Goal: Communication & Community: Answer question/provide support

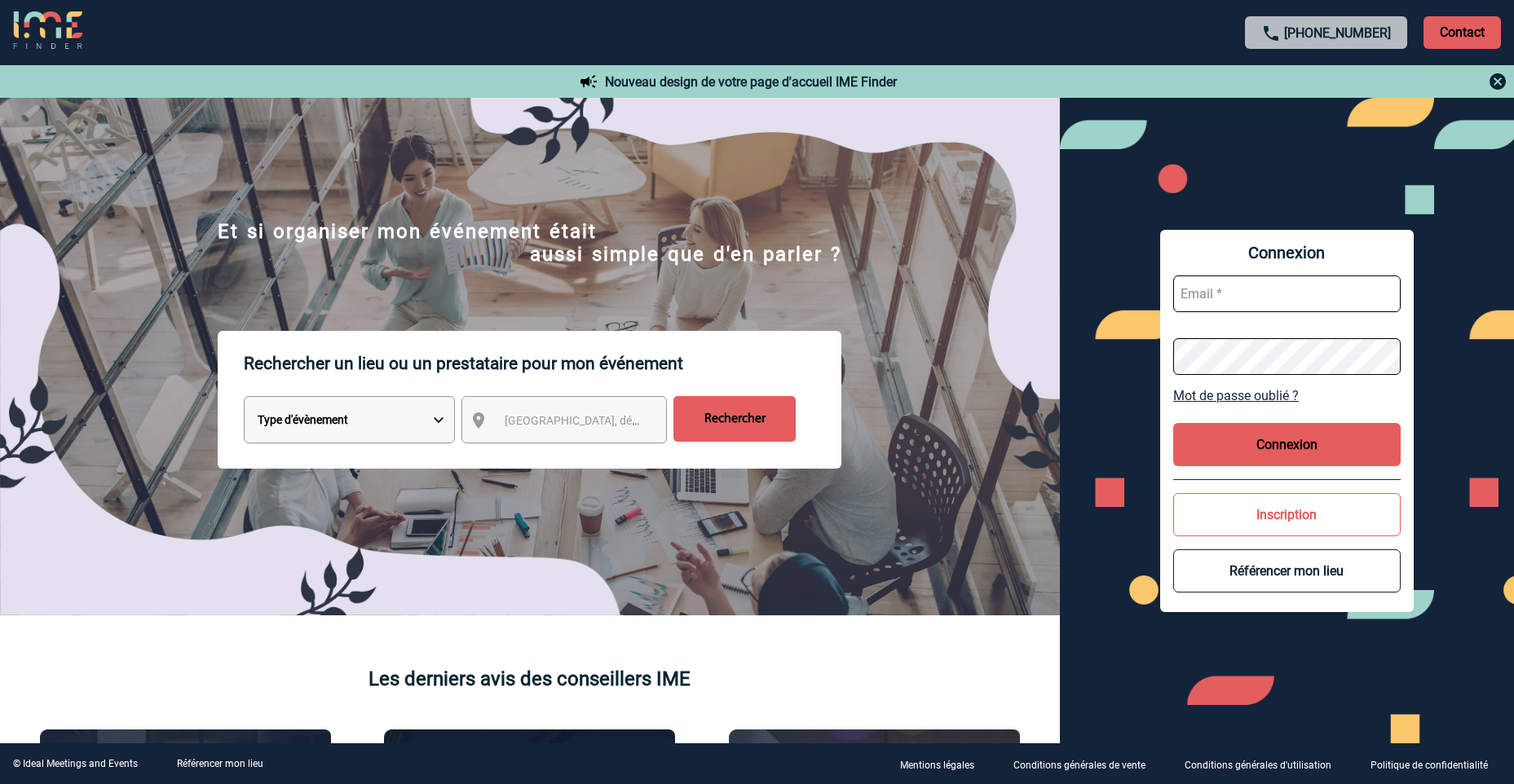
click at [1273, 295] on input "text" at bounding box center [1287, 293] width 227 height 36
type input "aurelie.moro@knds.fr"
click at [1169, 359] on div "Connexion aurelie.moro@knds.fr Mot de passe oublié ? Connexion Inscription Réfé…" at bounding box center [1287, 421] width 254 height 382
click at [1141, 355] on div "Connexion aurelie.moro@knds.fr Mot de passe oublié ? Connexion Inscription Réfé…" at bounding box center [1287, 420] width 454 height 646
click at [1171, 361] on div "Connexion aurelie.moro@knds.fr Mot de passe oublié ? Connexion Inscription Réfé…" at bounding box center [1287, 421] width 254 height 382
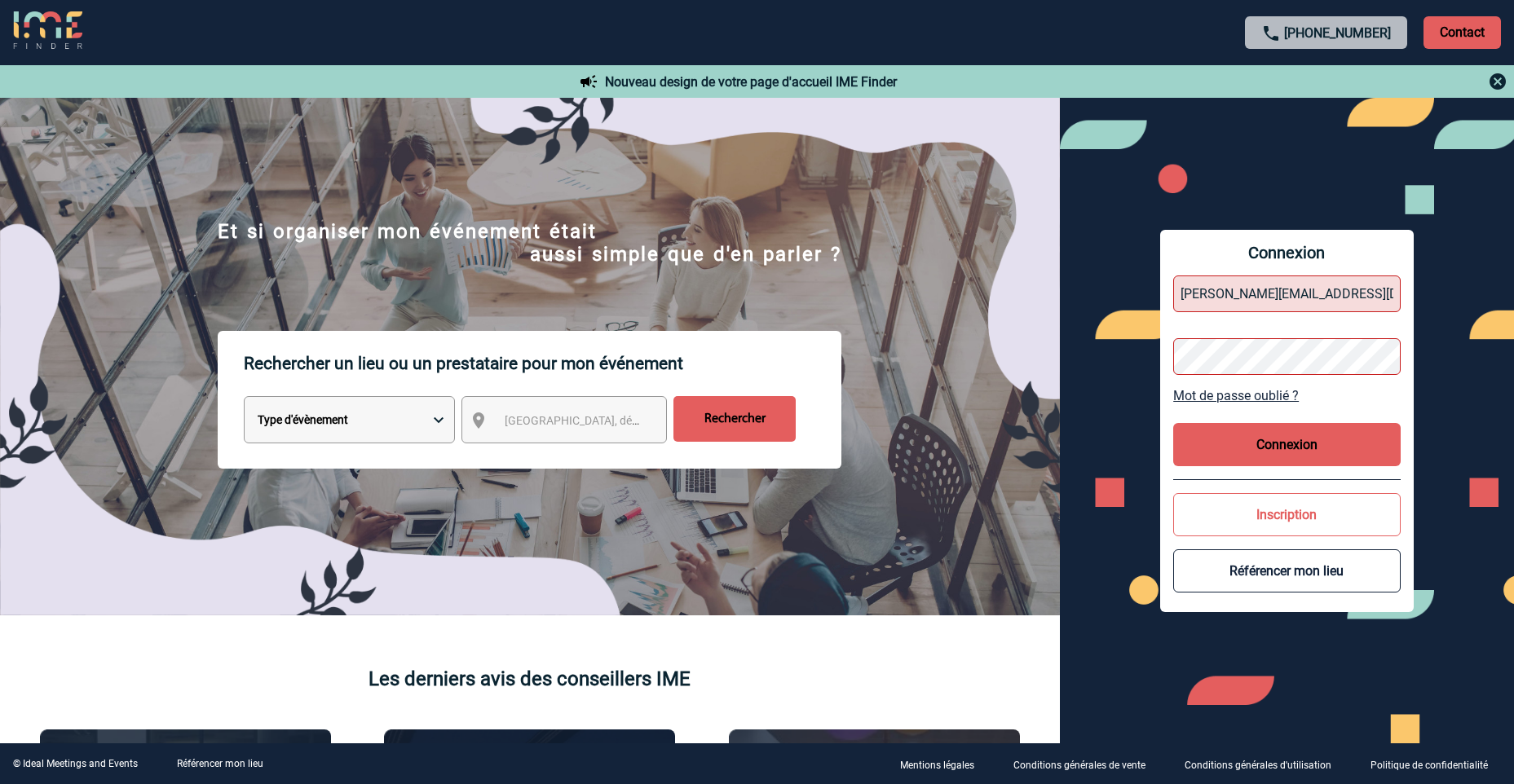
click at [1247, 424] on button "Connexion" at bounding box center [1287, 445] width 227 height 43
click at [1254, 433] on button "Connexion" at bounding box center [1287, 445] width 227 height 43
click at [1261, 319] on form "aurelie.moro@knds.fr" at bounding box center [1287, 325] width 227 height 125
click at [1118, 359] on div "Connexion aurelie.moro@knds.fr Mot de passe oublié ? Connexion Inscription Réfé…" at bounding box center [1287, 420] width 454 height 646
click at [1231, 396] on link "Mot de passe oublié ?" at bounding box center [1287, 396] width 227 height 16
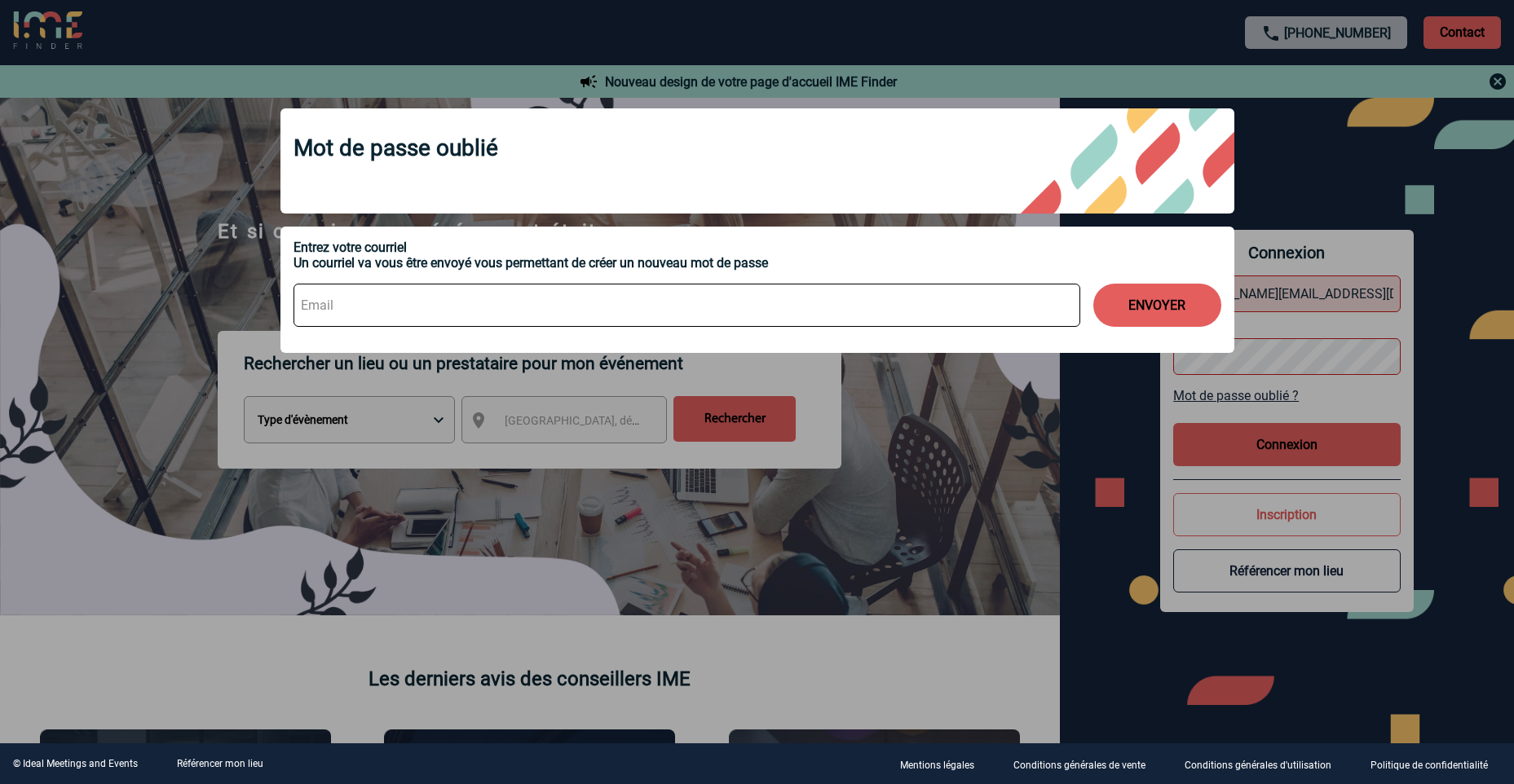
click at [428, 298] on input at bounding box center [686, 305] width 787 height 43
click at [424, 298] on input at bounding box center [686, 305] width 787 height 43
type input "aurelie.moro@knds.fr"
click at [1093, 283] on button "ENVOYER" at bounding box center [1157, 305] width 128 height 43
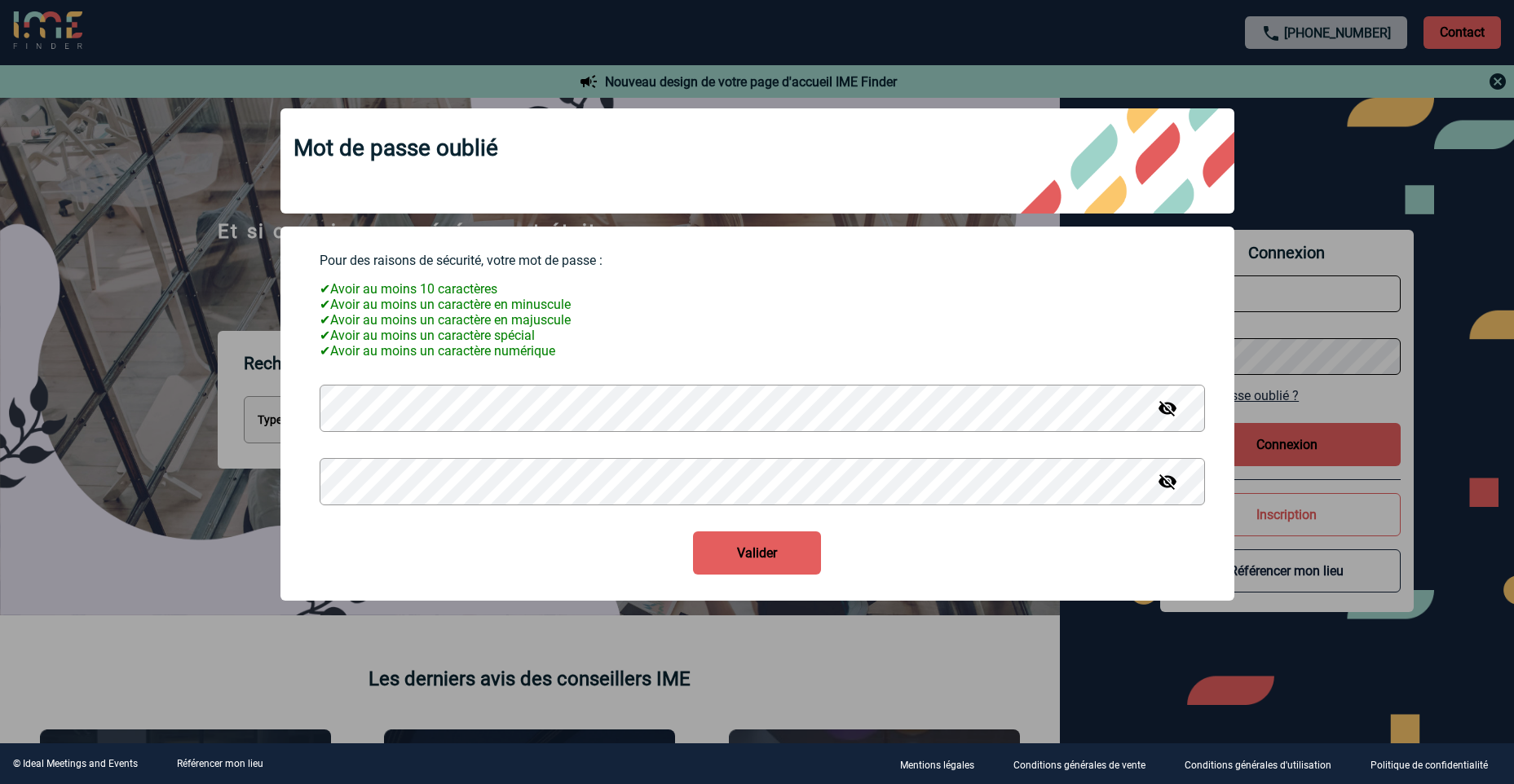
click at [742, 555] on button "Valider" at bounding box center [757, 553] width 128 height 43
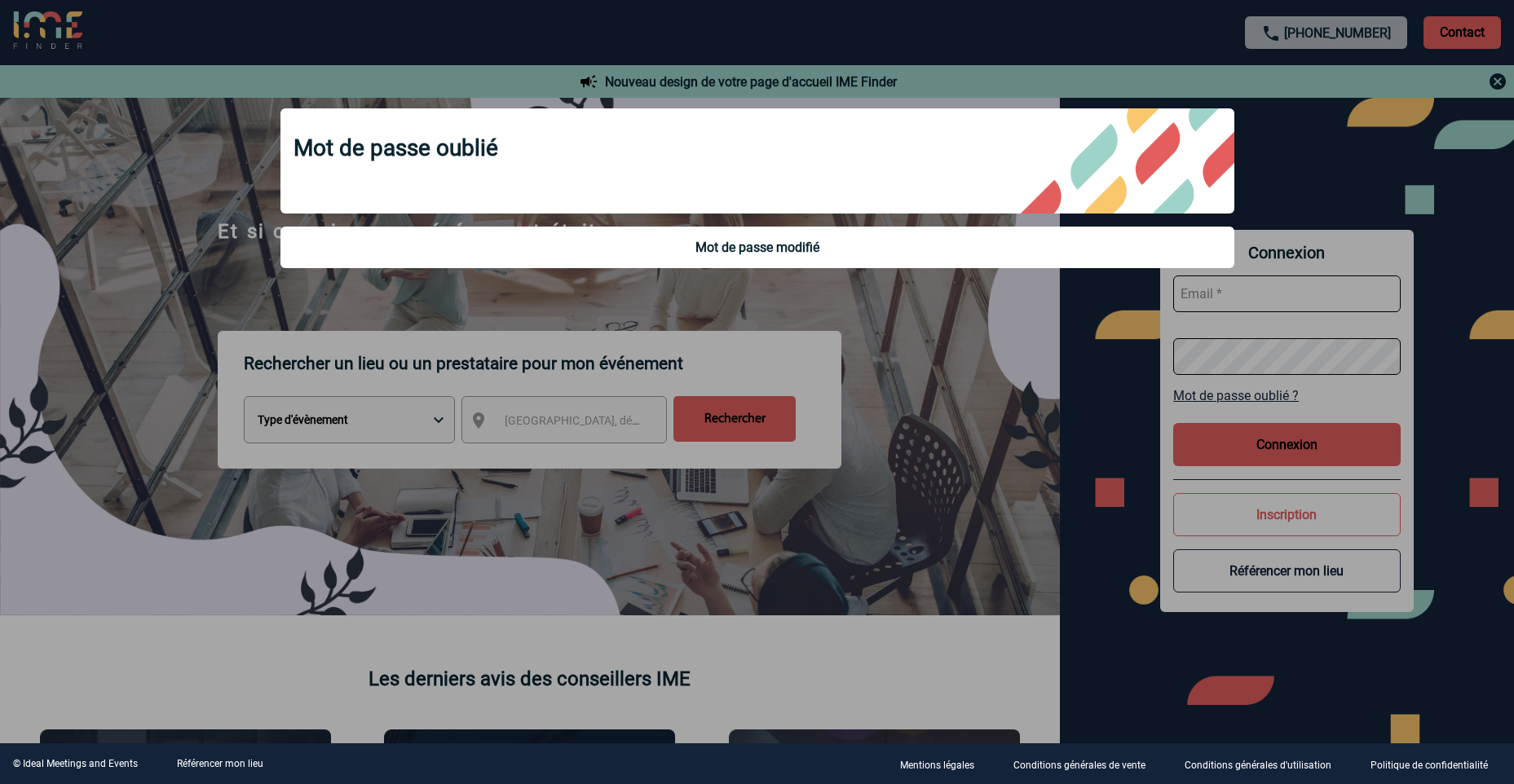
click at [1283, 298] on div at bounding box center [757, 392] width 1514 height 784
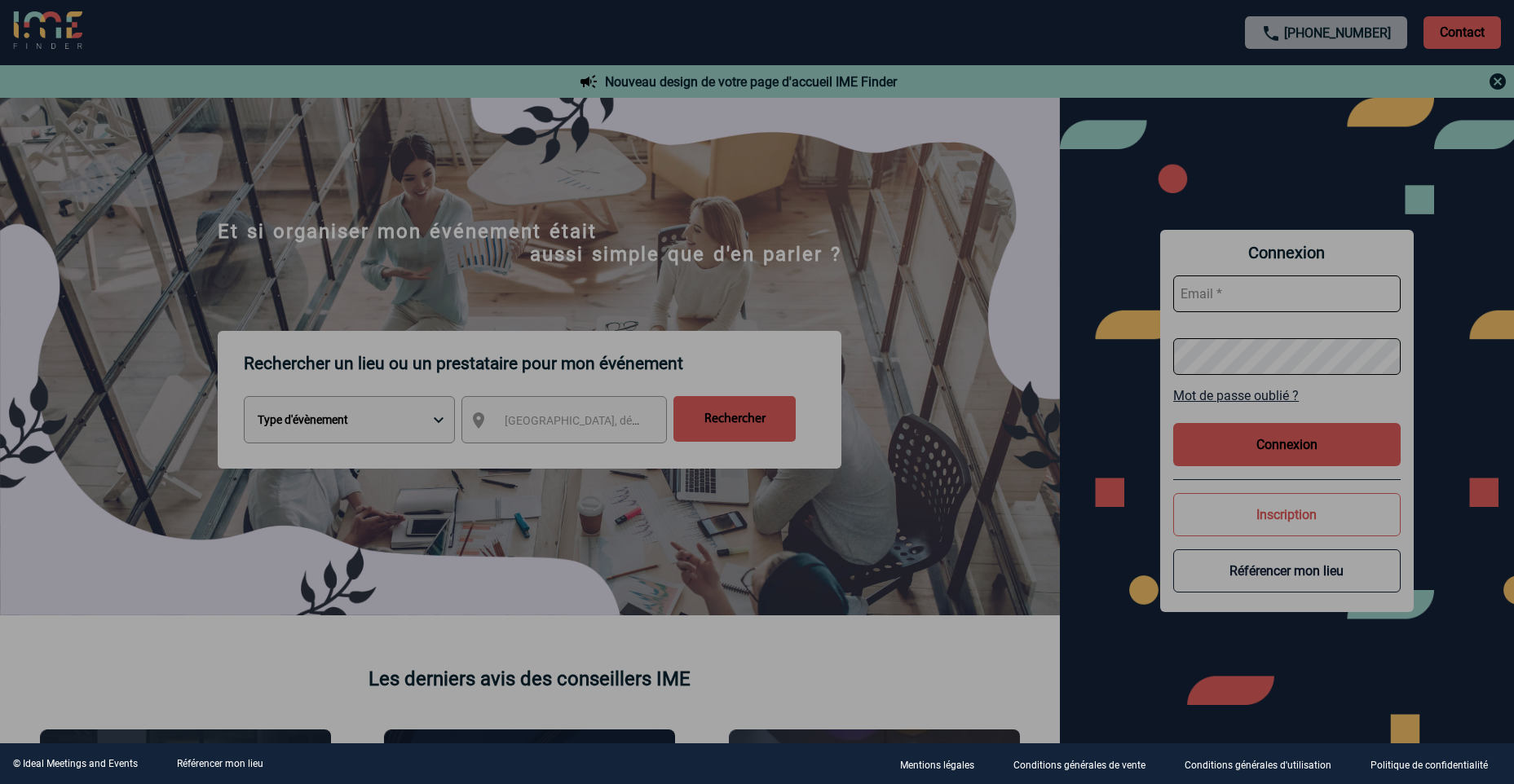
click at [1254, 290] on div at bounding box center [757, 392] width 1514 height 784
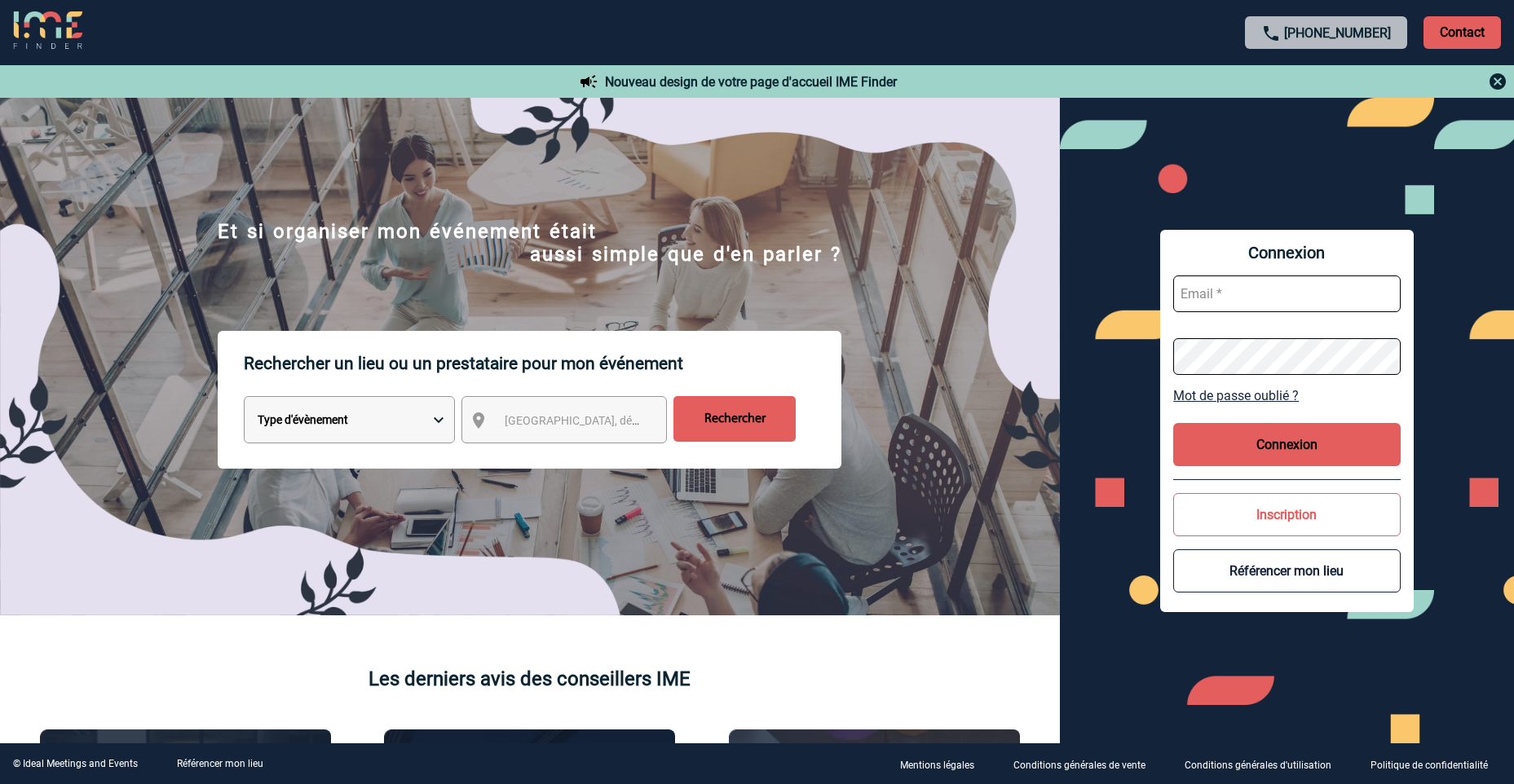
click at [1250, 291] on input "text" at bounding box center [1287, 293] width 227 height 36
type input "aurelie.moro@knds.fr"
click at [1269, 432] on button "Connexion" at bounding box center [1287, 445] width 227 height 43
click at [1173, 361] on div "Connexion aurelie.moro@knds.fr Mot de passe oublié ? Connexion Inscription Réfé…" at bounding box center [1287, 421] width 254 height 382
click at [1302, 458] on button "Connexion" at bounding box center [1287, 445] width 227 height 43
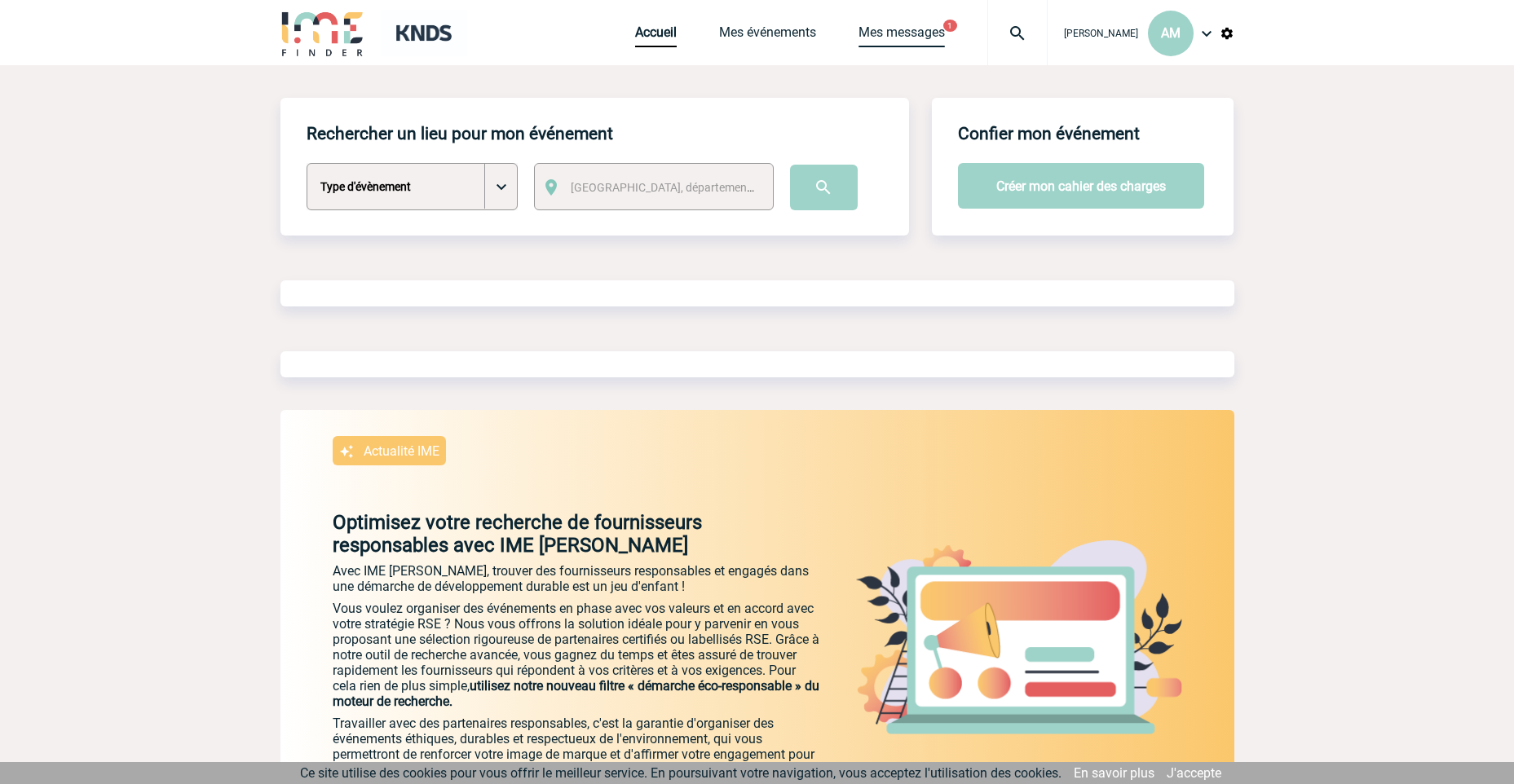
click at [945, 27] on link "Mes messages" at bounding box center [902, 35] width 86 height 23
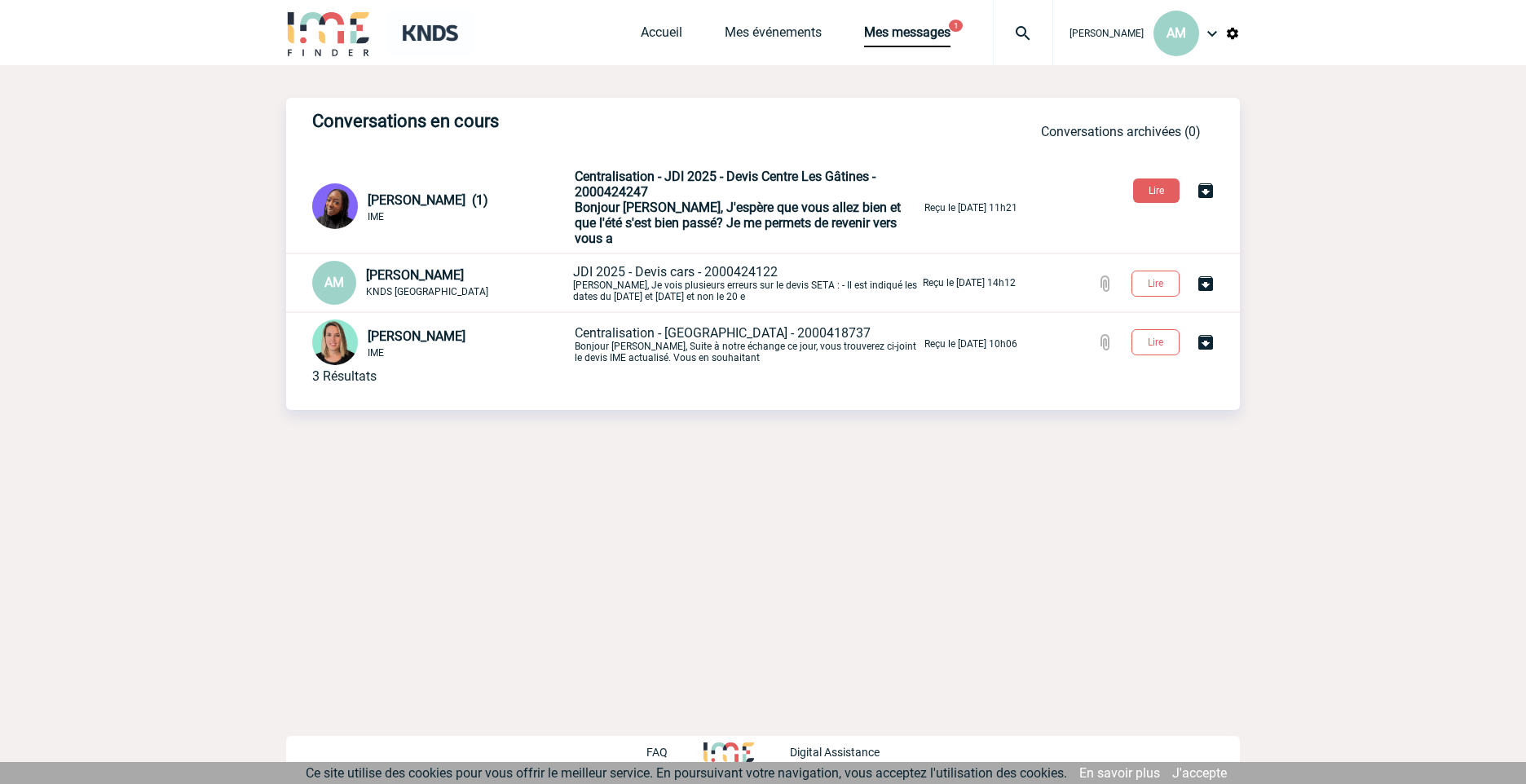
click at [626, 186] on span "Centralisation - JDI 2025 - Devis Centre Les Gâtines - 2000424247" at bounding box center [724, 184] width 301 height 31
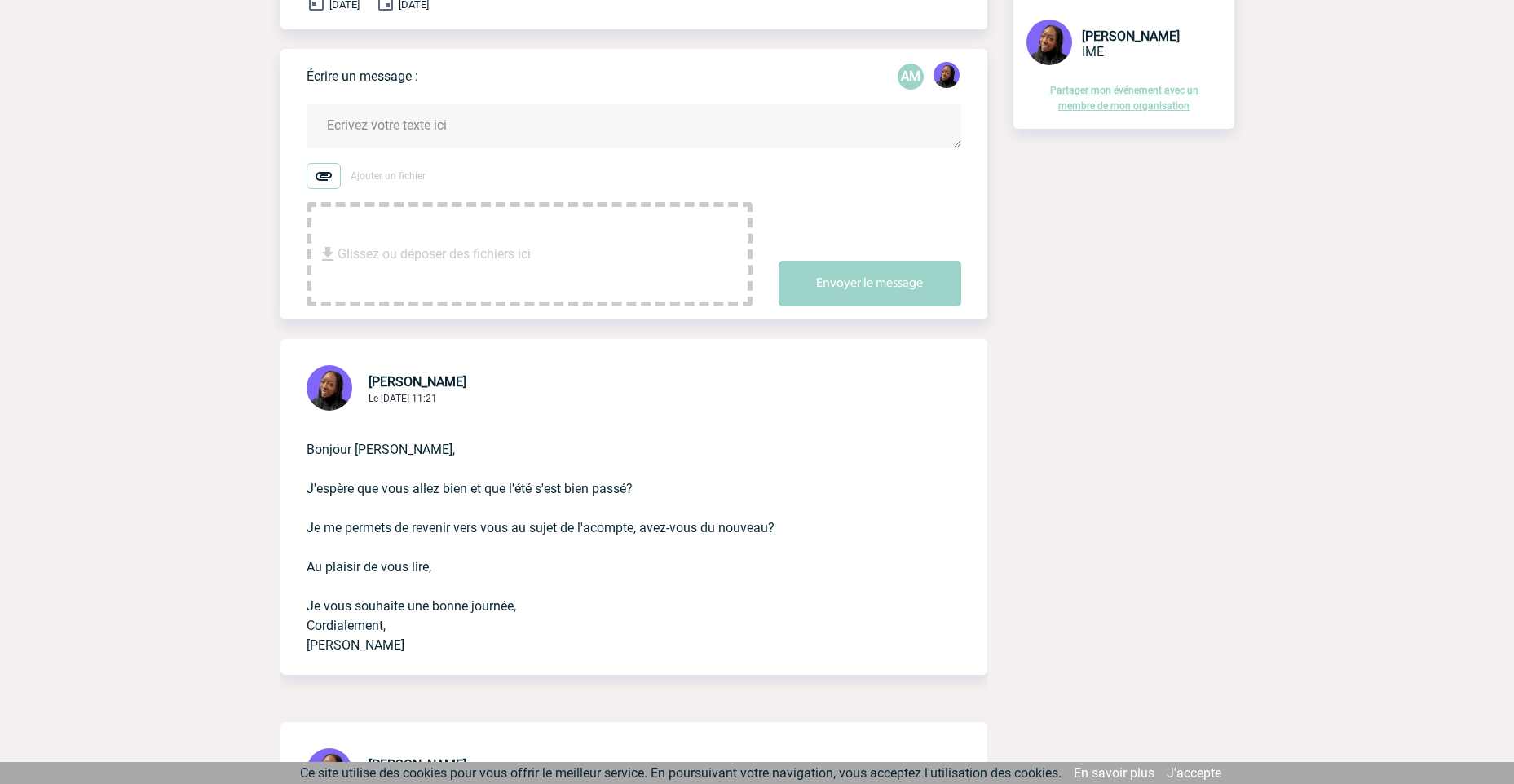
scroll to position [245, 0]
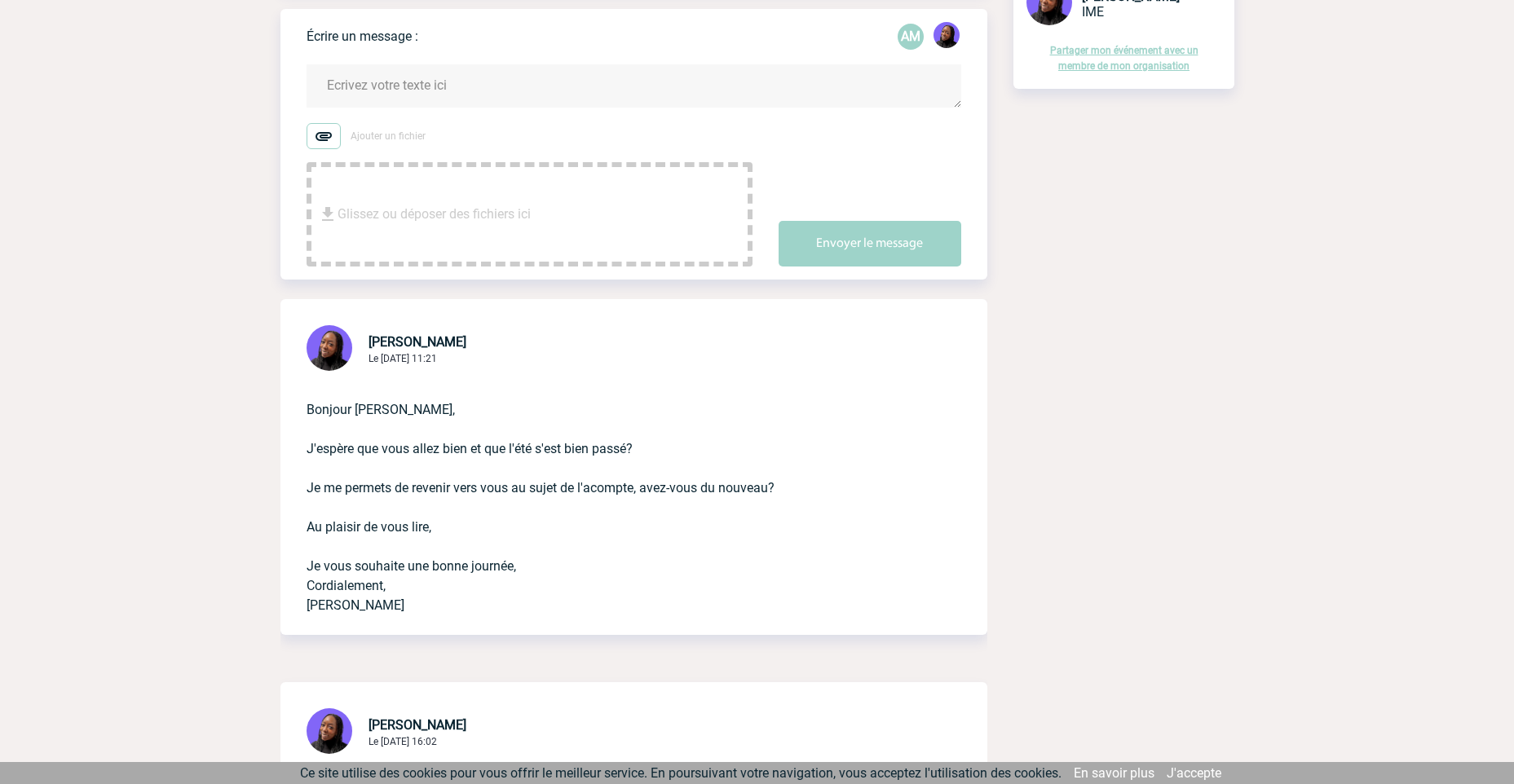
click at [812, 447] on p "Bonjour [PERSON_NAME], J'espère que vous allez bien et que l'été s'est bien pas…" at bounding box center [611, 495] width 609 height 241
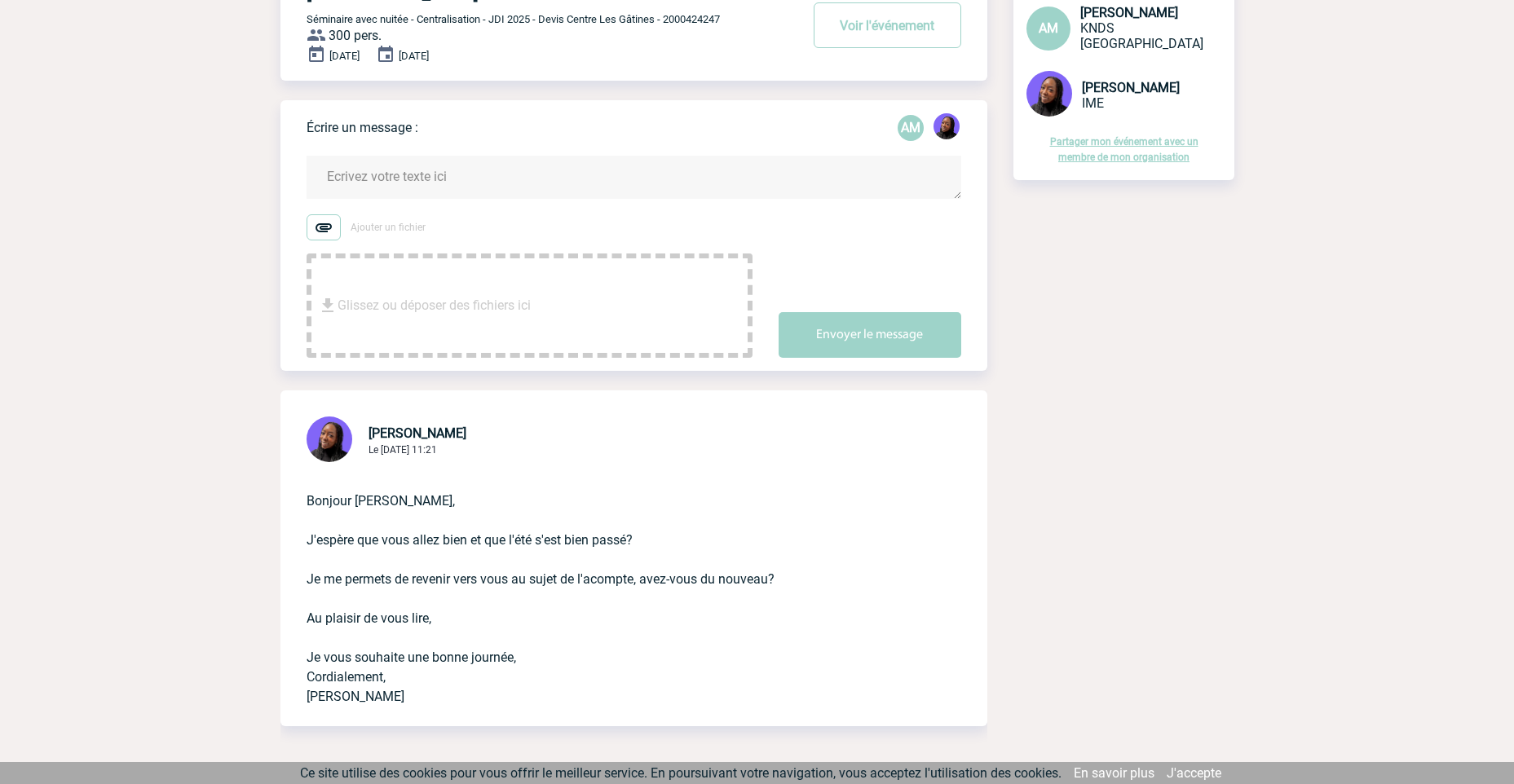
scroll to position [0, 0]
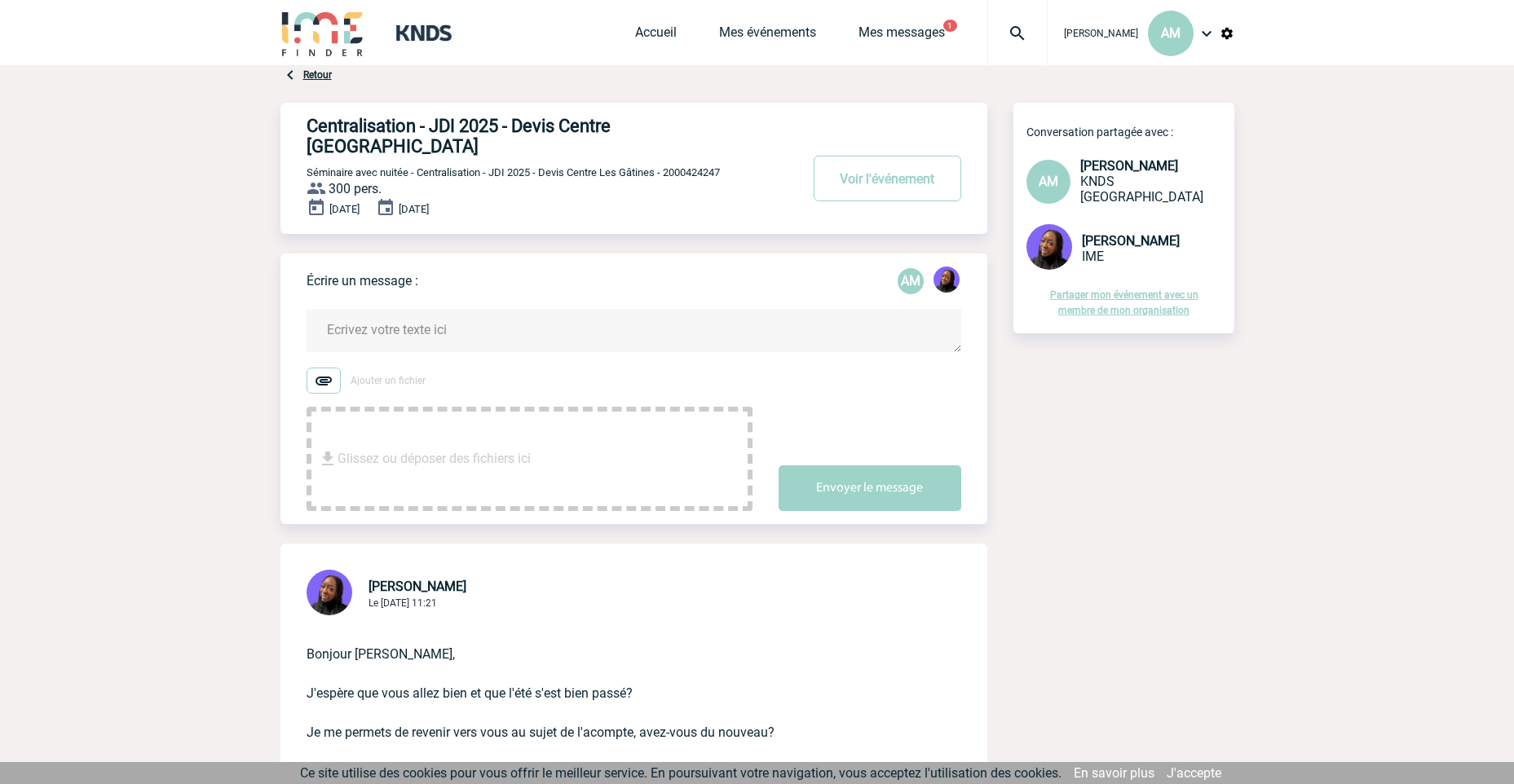
click at [478, 319] on textarea at bounding box center [634, 330] width 655 height 43
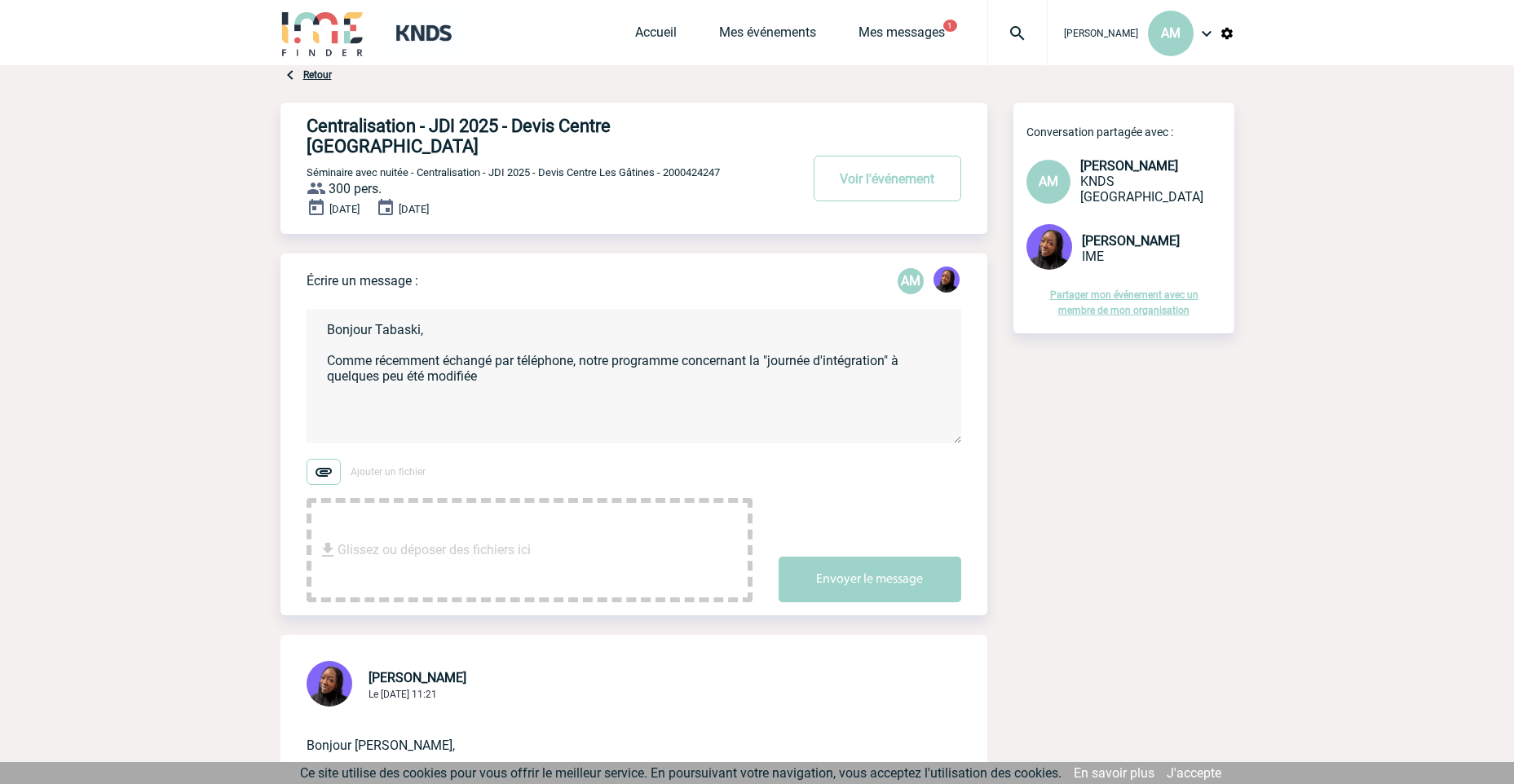
click at [491, 362] on textarea "Bonjour Tabaski, Comme récemment échangé par téléphone, notre programme concern…" at bounding box center [634, 375] width 655 height 134
click at [509, 355] on textarea "Bonjour Tabaski, Comme récemment échangé par téléphone, notre programme concern…" at bounding box center [634, 375] width 655 height 134
click at [920, 369] on textarea "Bonjour Tabaski, Comme récemment échangé par téléphone, notre programme concern…" at bounding box center [634, 375] width 655 height 134
click at [550, 351] on textarea "Bonjour Tabaski, Comme récemment échangé par téléphone, notre programme concern…" at bounding box center [634, 375] width 655 height 134
click at [520, 361] on textarea "Bonjour Tabaski, Comme récemment échangé par téléphone, notre programme concern…" at bounding box center [634, 375] width 655 height 134
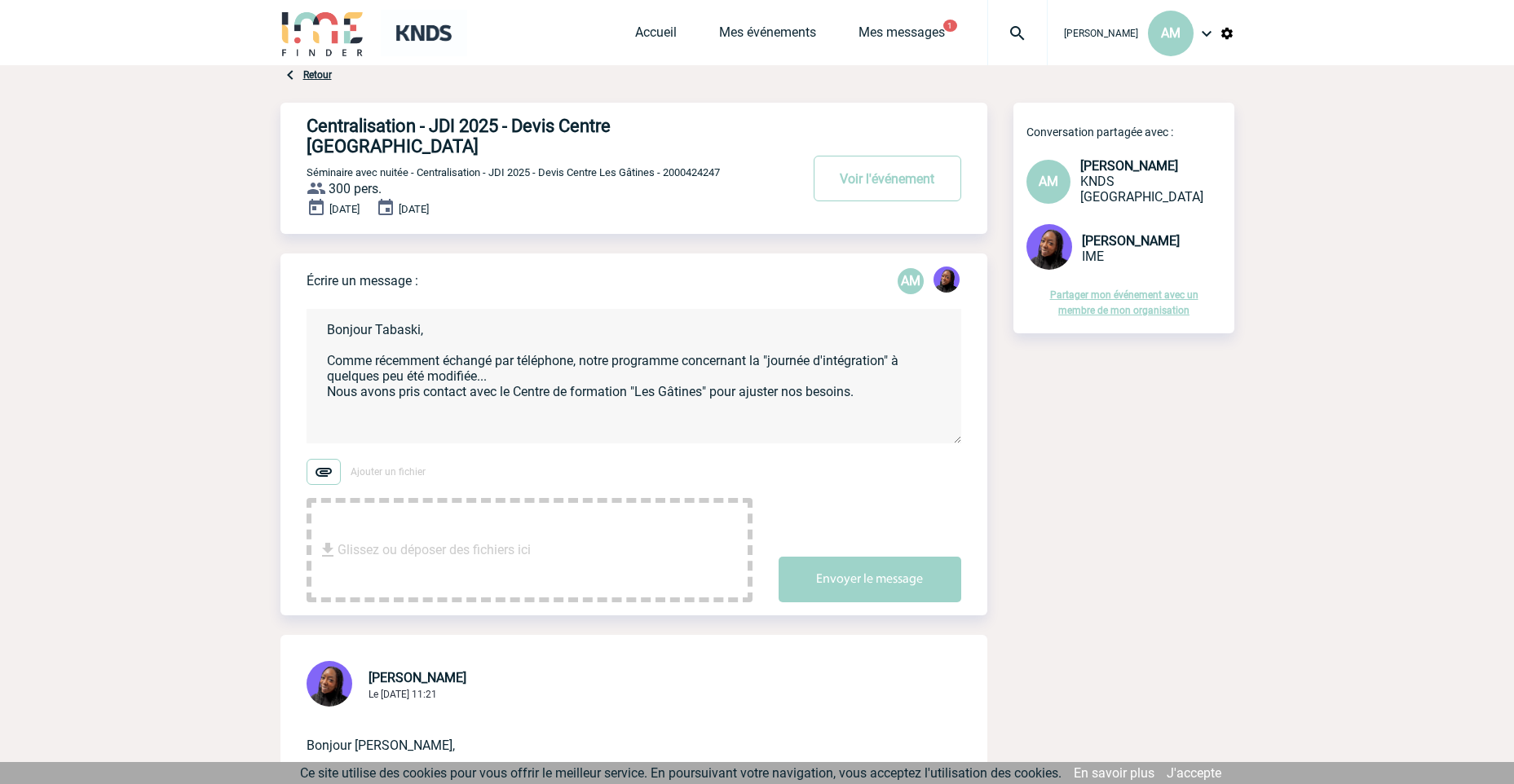
click at [531, 385] on textarea "Bonjour Tabaski, Comme récemment échangé par téléphone, notre programme concern…" at bounding box center [634, 375] width 655 height 134
click at [889, 368] on textarea "Bonjour Tabaski, Comme récemment échangé par téléphone, notre programme concern…" at bounding box center [634, 375] width 655 height 134
click at [907, 375] on textarea "Bonjour Tabaski, Comme récemment échangé par téléphone, notre programme concern…" at bounding box center [634, 375] width 655 height 134
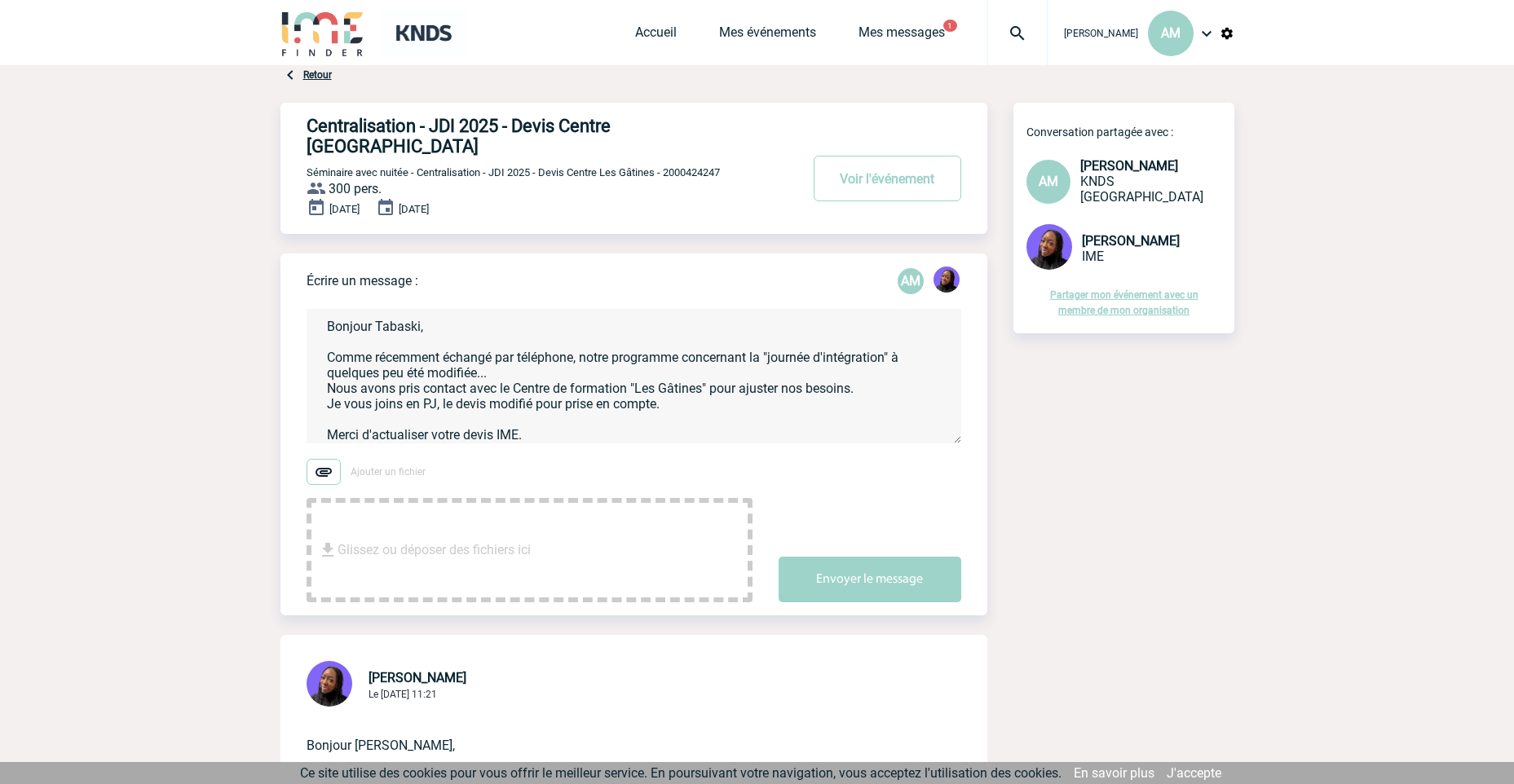
scroll to position [19, 0]
click at [732, 336] on textarea "Bonjour Tabaski, Comme récemment échangé par téléphone, notre programme concern…" at bounding box center [634, 375] width 655 height 134
click at [684, 325] on textarea "Bonjour Tabaski, Comme récemment échangé par téléphone, notre programme concern…" at bounding box center [634, 375] width 655 height 134
click at [479, 340] on textarea "Bonjour Tabaski, Comme récemment échangé par téléphone, notre programme concern…" at bounding box center [634, 375] width 655 height 134
click at [487, 356] on textarea "Bonjour Tabaski, Comme récemment échangé par téléphone, notre programme concern…" at bounding box center [634, 375] width 655 height 134
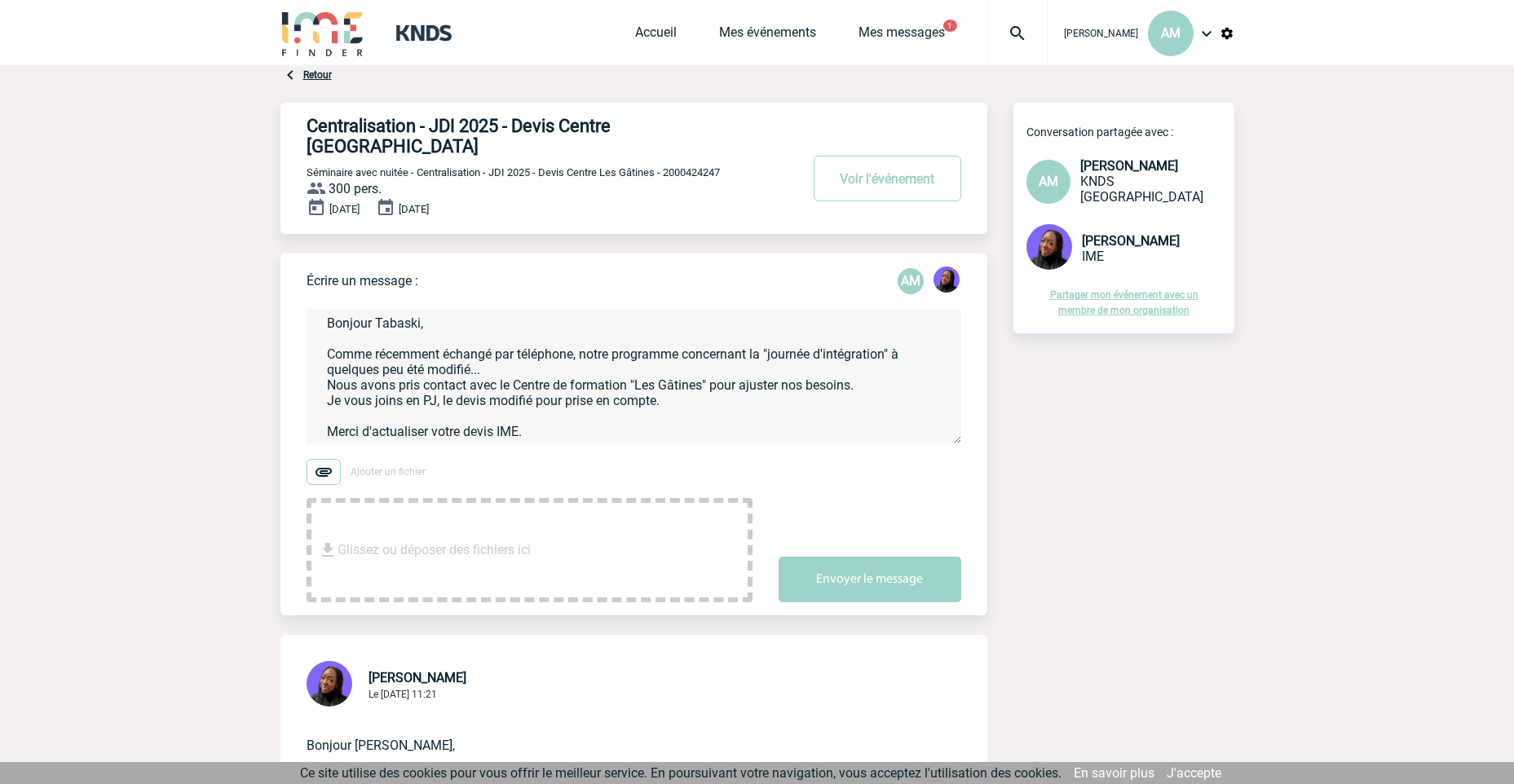
click at [586, 350] on textarea "Bonjour Tabaski, Comme récemment échangé par téléphone, notre programme concern…" at bounding box center [634, 375] width 655 height 134
click at [644, 357] on textarea "Bonjour Tabaski, Comme récemment échangé par téléphone, notre programme concern…" at bounding box center [634, 375] width 655 height 134
drag, startPoint x: 751, startPoint y: 357, endPoint x: 803, endPoint y: 357, distance: 52.0
click at [754, 357] on textarea "Bonjour Tabaski, Comme récemment échangé par téléphone, notre programme concern…" at bounding box center [634, 375] width 655 height 134
click at [854, 357] on textarea "Bonjour Tabaski, Comme récemment échangé par téléphone, notre programme concern…" at bounding box center [634, 375] width 655 height 134
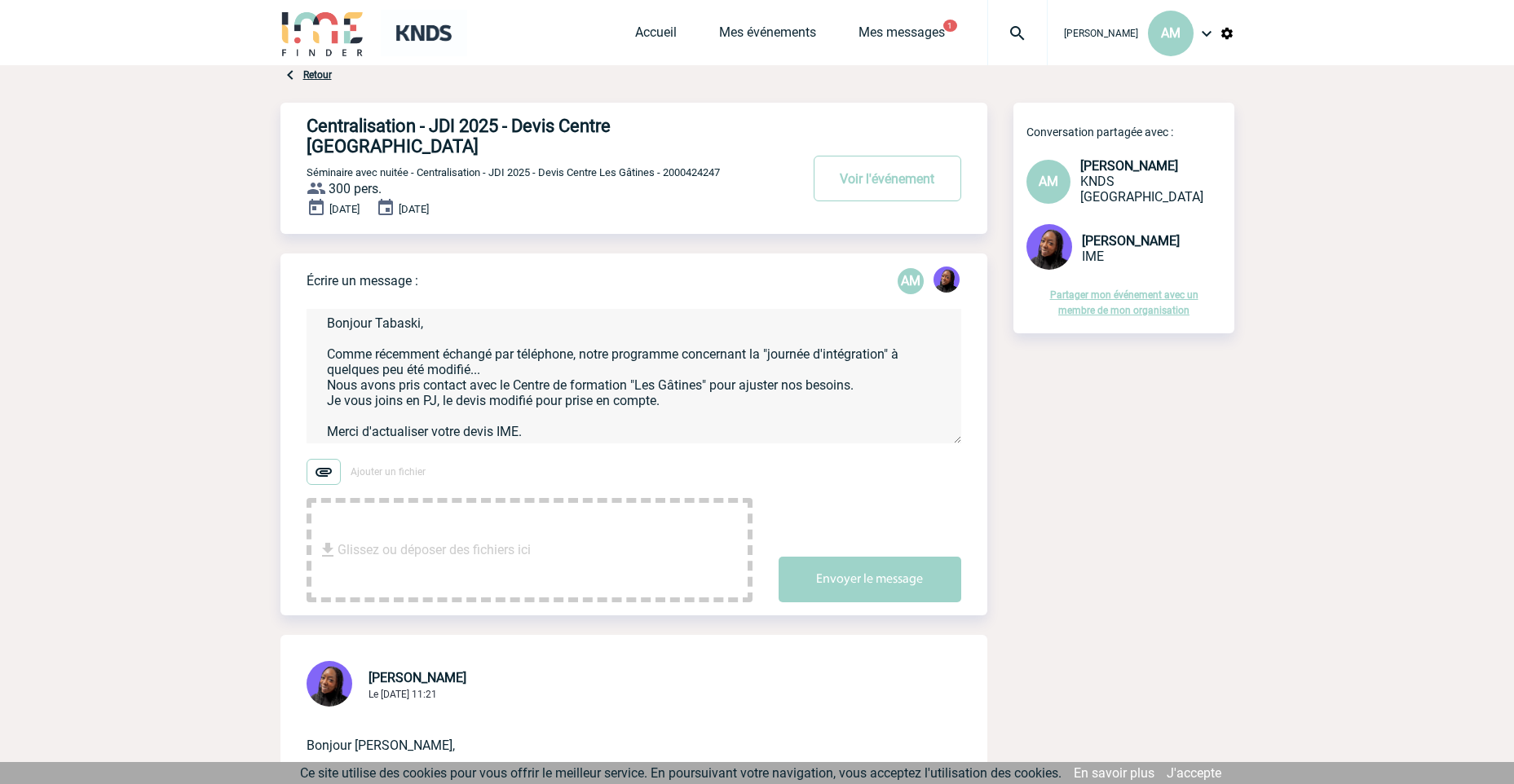
click at [719, 379] on textarea "Bonjour Tabaski, Comme récemment échangé par téléphone, notre programme concern…" at bounding box center [634, 375] width 655 height 134
click at [558, 397] on textarea "Bonjour Tabaski, Comme récemment échangé par téléphone, notre programme concern…" at bounding box center [634, 375] width 655 height 134
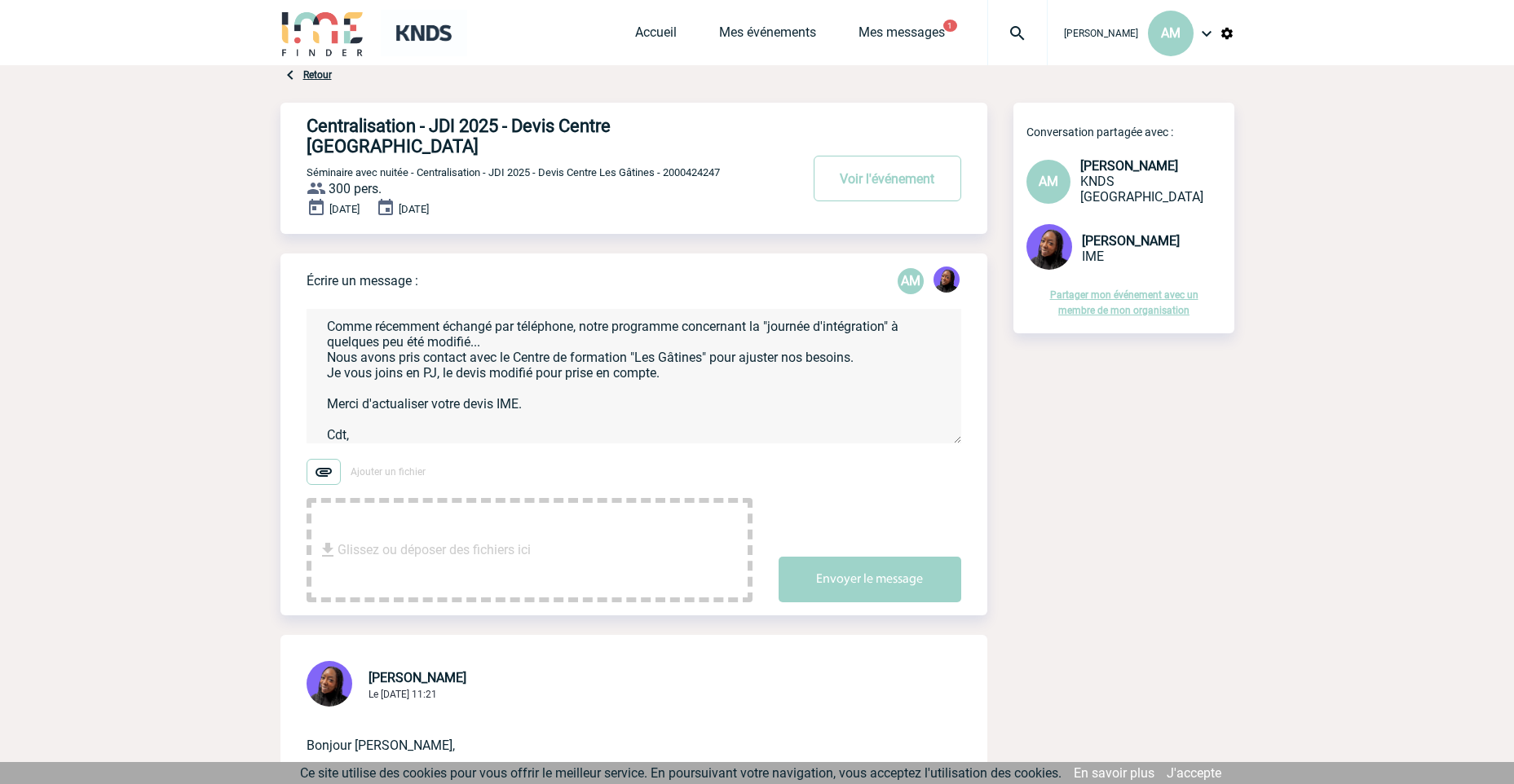
scroll to position [50, 0]
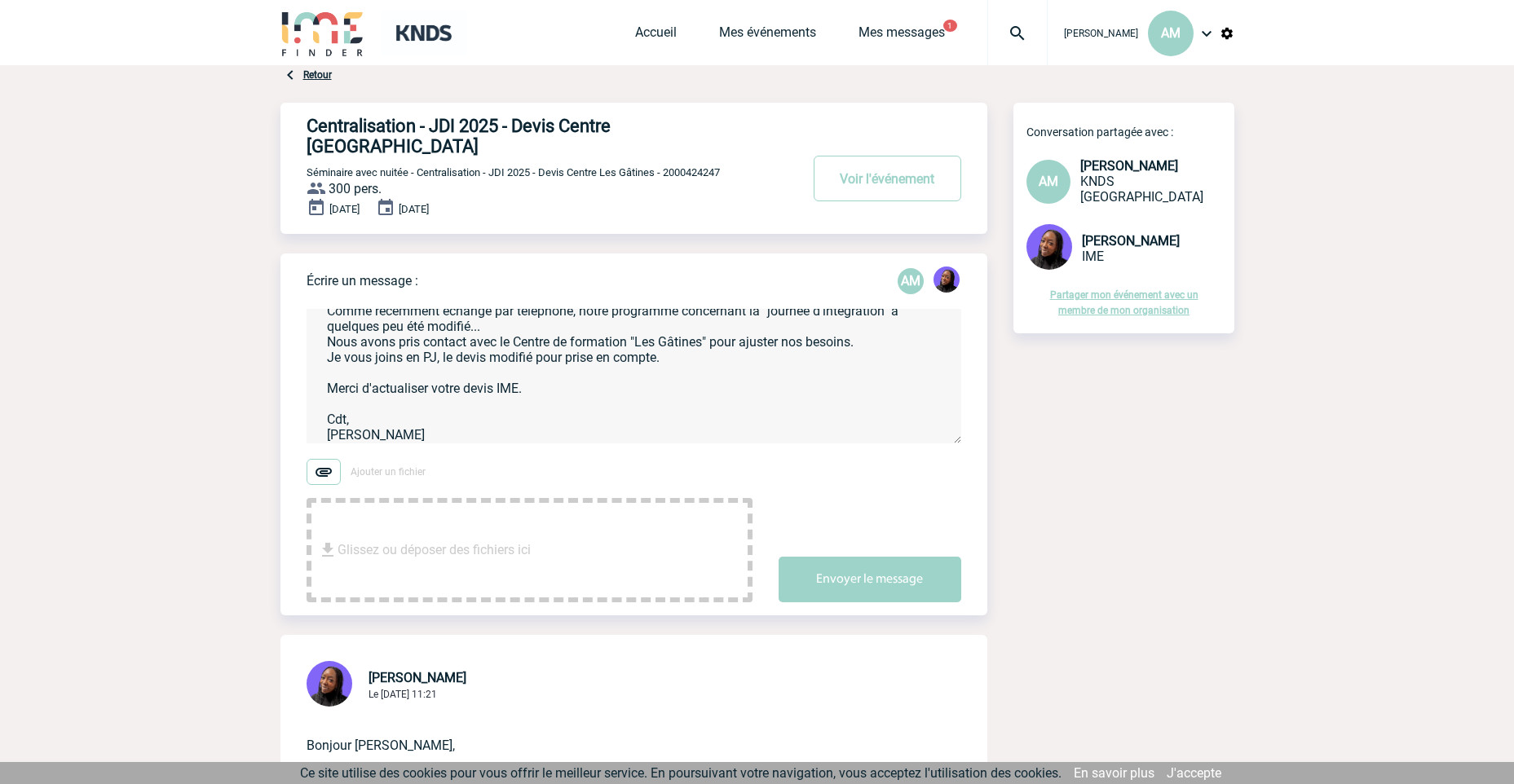
click at [541, 366] on textarea "Bonjour Tabaski, Comme récemment échangé par téléphone, notre programme concern…" at bounding box center [634, 375] width 655 height 134
click at [550, 369] on textarea "Bonjour Tabaski, Comme récemment échangé par téléphone, notre programme concern…" at bounding box center [634, 375] width 655 height 134
click at [555, 371] on textarea "Bonjour Tabaski, Comme récemment échangé par téléphone, notre programme concern…" at bounding box center [634, 375] width 655 height 134
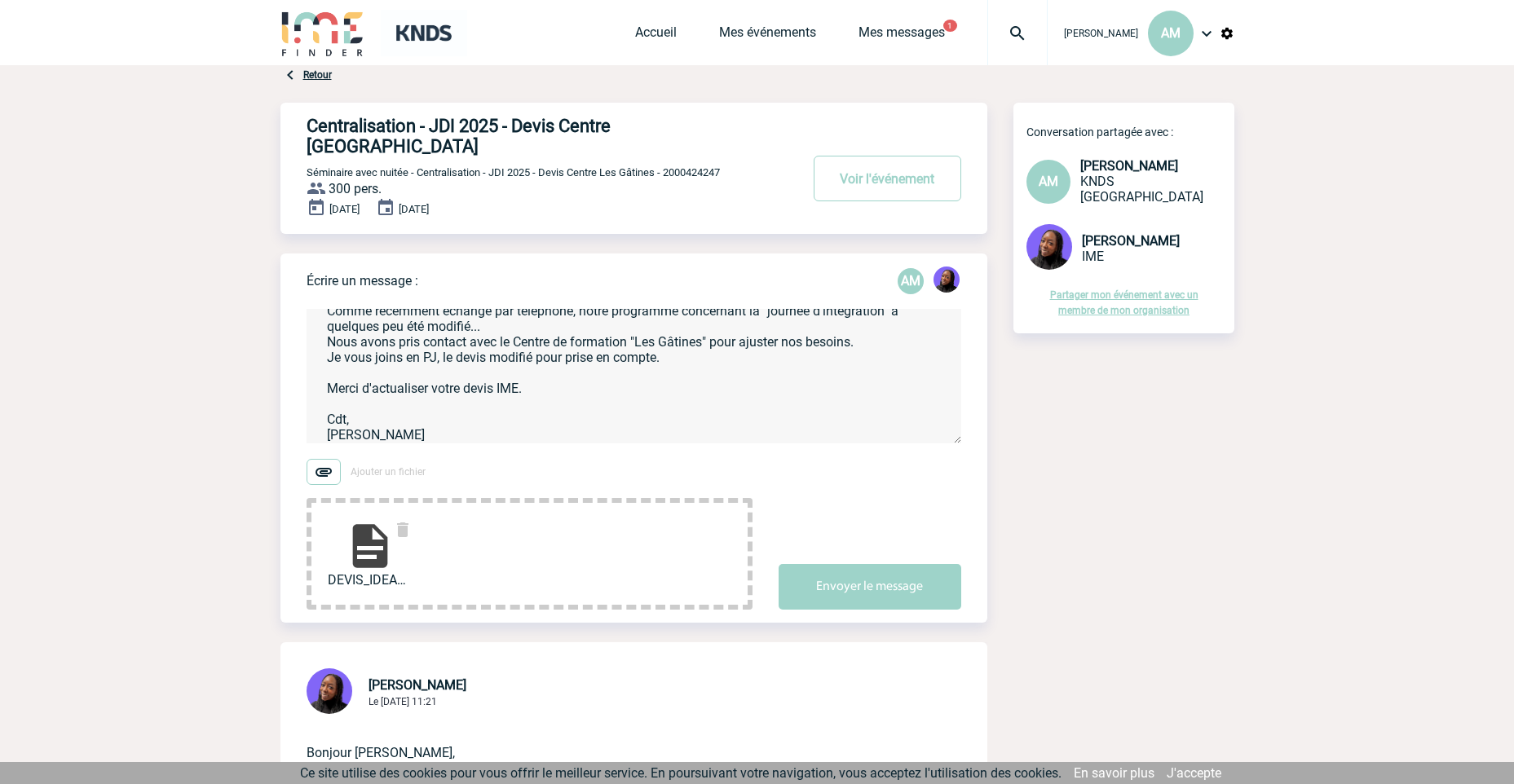
scroll to position [0, 0]
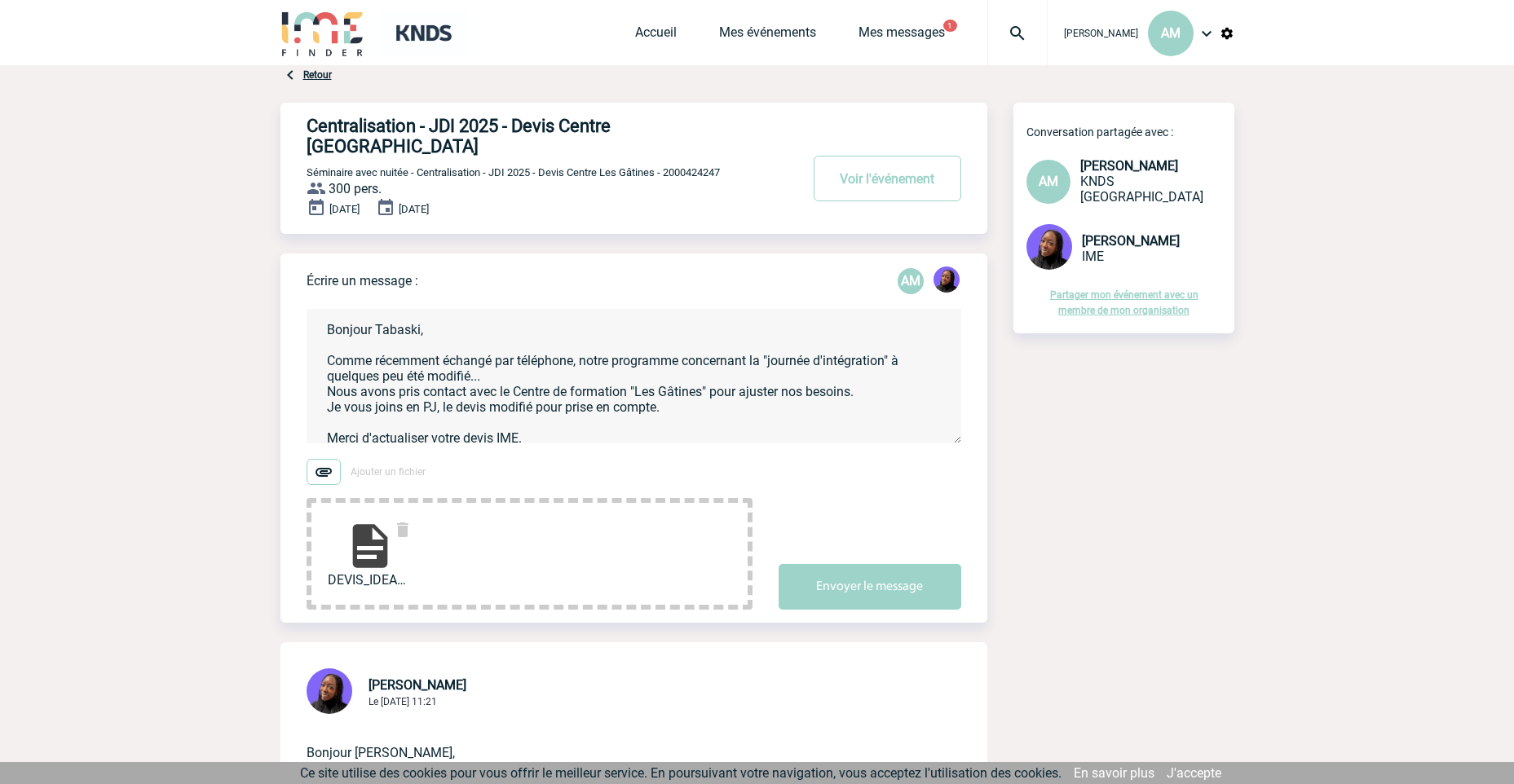
click at [473, 356] on textarea "Bonjour Tabaski, Comme récemment échangé par téléphone, notre programme concern…" at bounding box center [634, 375] width 655 height 134
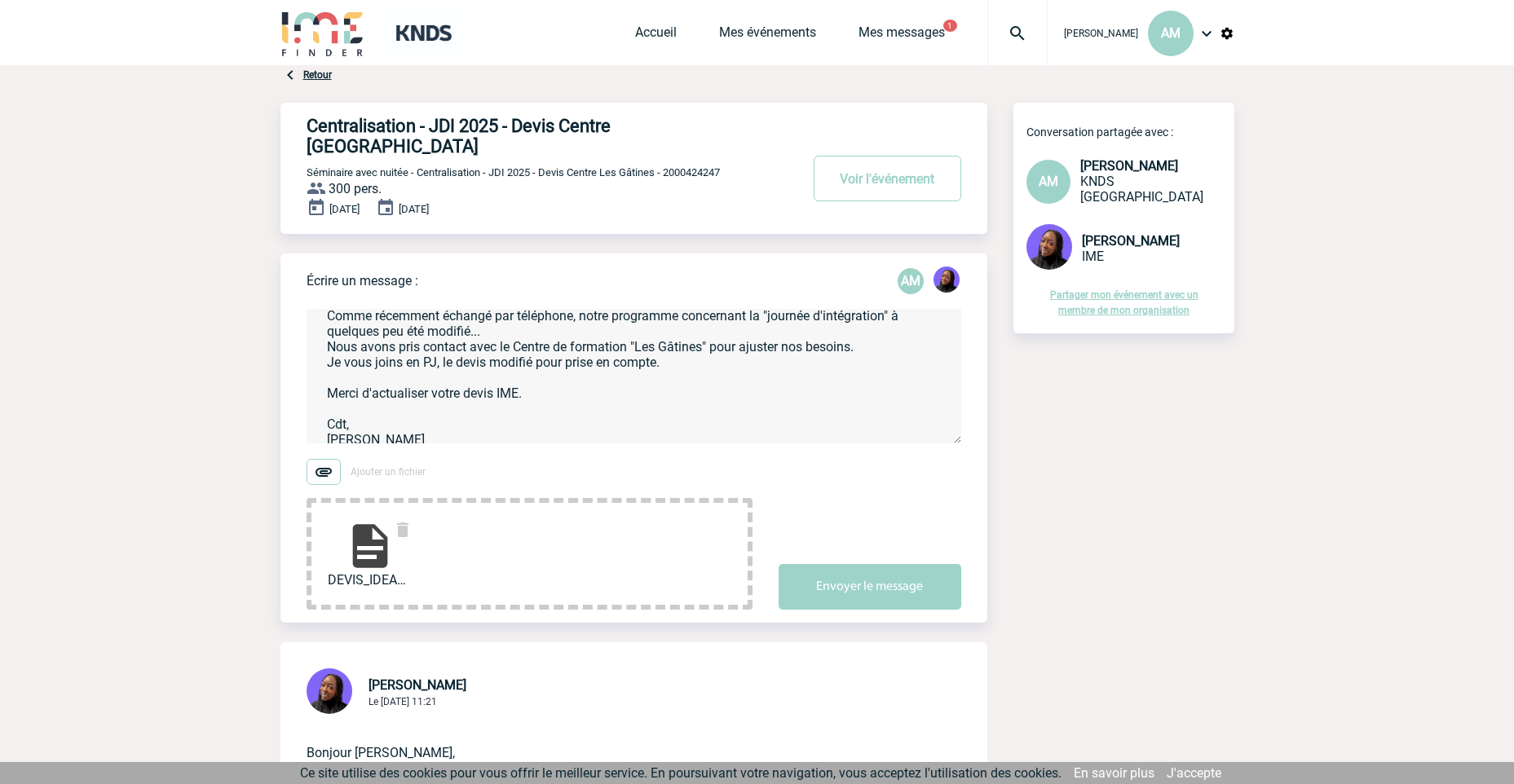
scroll to position [69, 0]
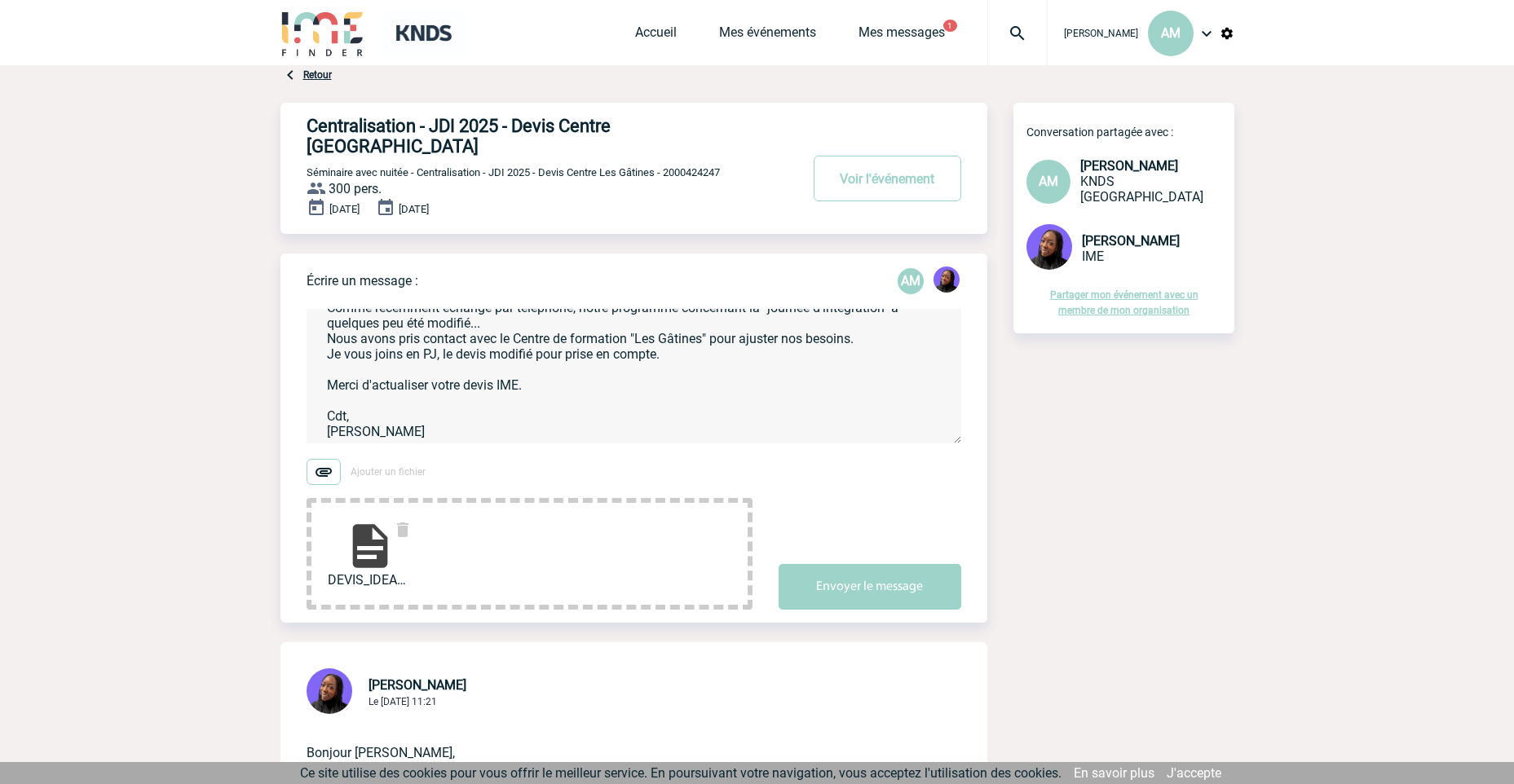
click at [641, 374] on textarea "Bonjour Tabaski, Comme récemment échangé par téléphone, notre programme concern…" at bounding box center [634, 375] width 655 height 134
click at [654, 359] on textarea "Bonjour Tabaski, Comme récemment échangé par téléphone, notre programme concern…" at bounding box center [634, 375] width 655 height 134
click at [550, 345] on textarea "Bonjour Tabaski, Comme récemment échangé par téléphone, notre programme concern…" at bounding box center [634, 375] width 655 height 134
click at [552, 349] on textarea "Bonjour Tabaski, Comme récemment échangé par téléphone, notre programme concern…" at bounding box center [634, 375] width 655 height 134
click at [540, 346] on textarea "Bonjour Tabaski, Comme récemment échangé par téléphone, notre programme concern…" at bounding box center [634, 375] width 655 height 134
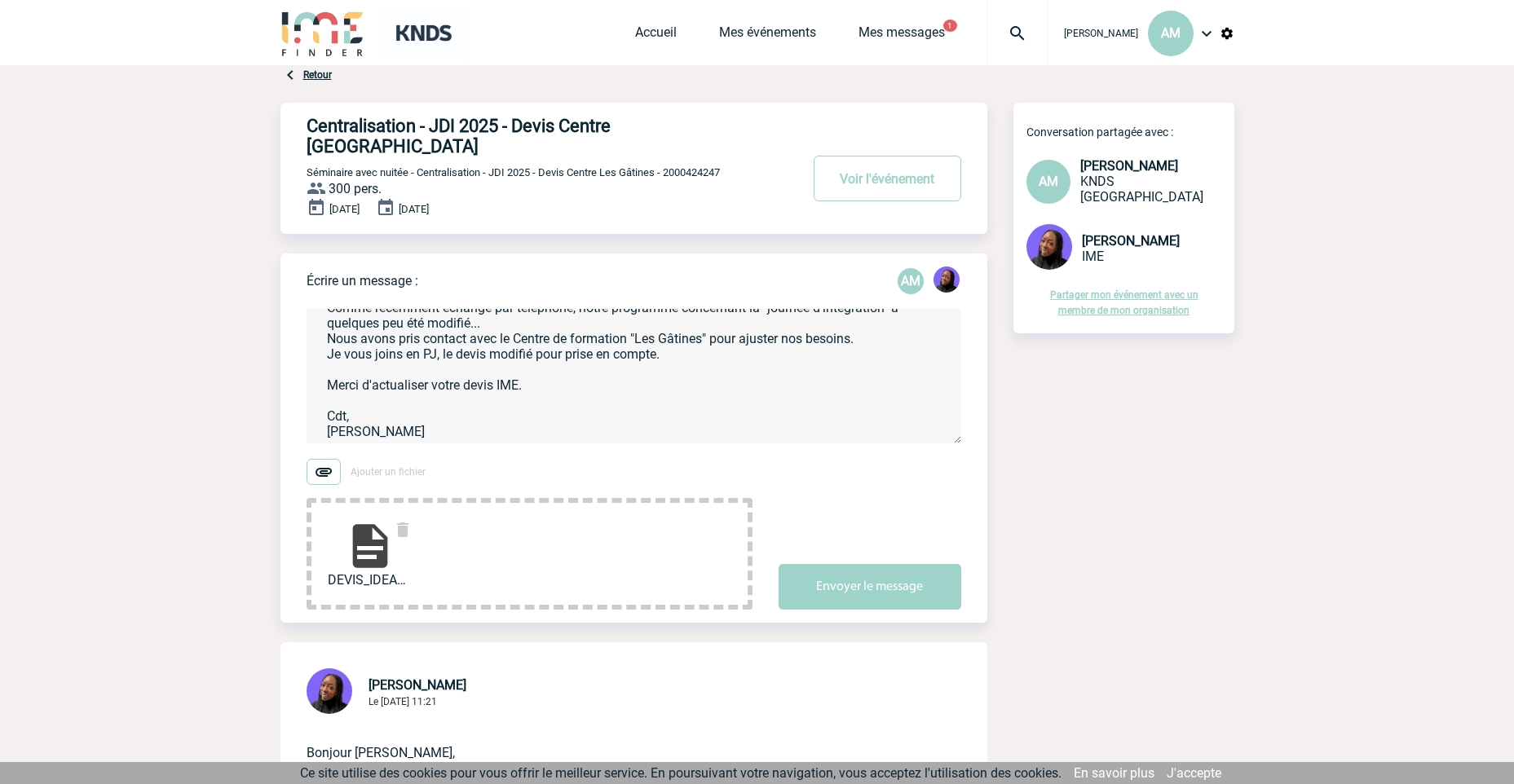
click at [533, 348] on textarea "Bonjour Tabaski, Comme récemment échangé par téléphone, notre programme concern…" at bounding box center [634, 375] width 655 height 134
type textarea "Bonjour Tabaski, Comme récemment échangé par téléphone, notre programme concern…"
click at [843, 570] on button "Envoyer le message" at bounding box center [870, 587] width 182 height 46
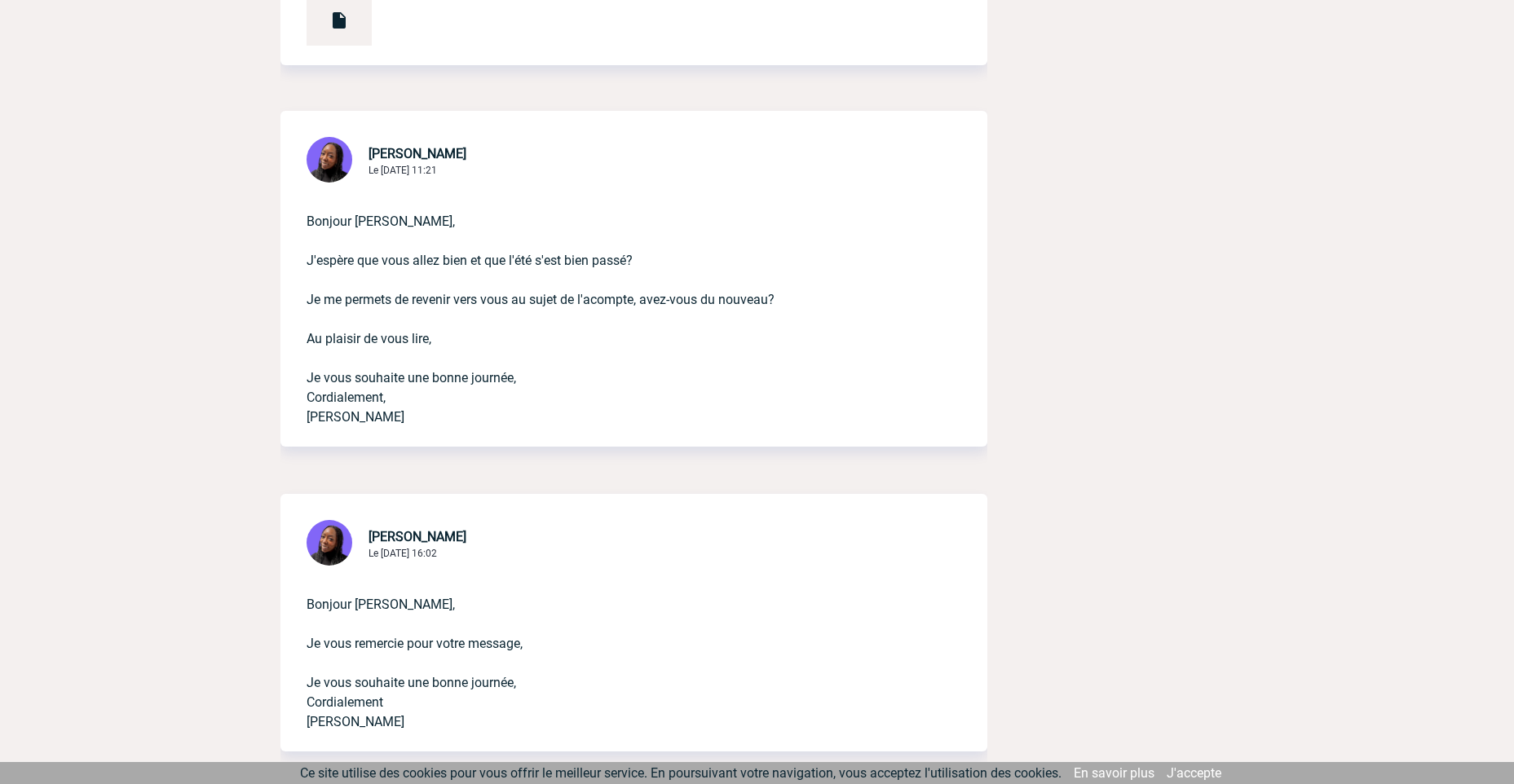
scroll to position [978, 0]
drag, startPoint x: 1145, startPoint y: 213, endPoint x: 1115, endPoint y: 207, distance: 30.6
